Goal: Information Seeking & Learning: Learn about a topic

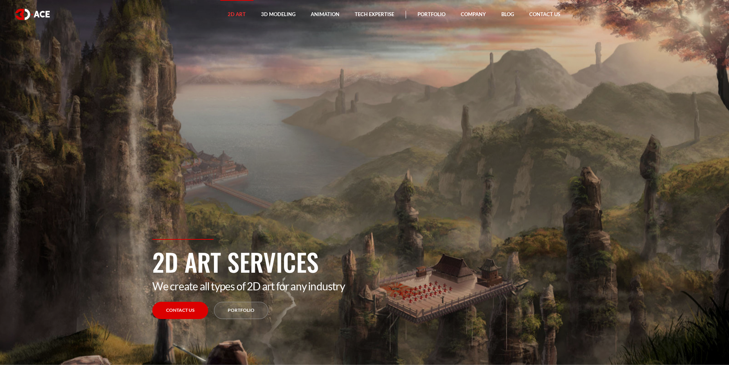
click at [425, 112] on section "2D Art Services We create all types of 2D art for any industry Contact Us Portf…" at bounding box center [364, 182] width 729 height 365
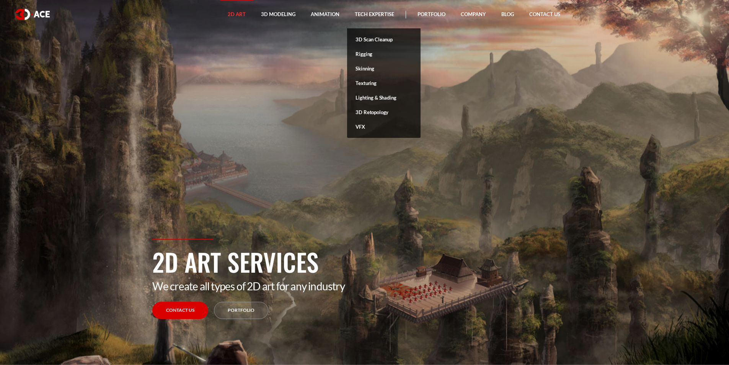
click at [445, 145] on section "2D Art Services We create all types of 2D art for any industry Contact Us Portf…" at bounding box center [364, 182] width 729 height 365
